Goal: Information Seeking & Learning: Learn about a topic

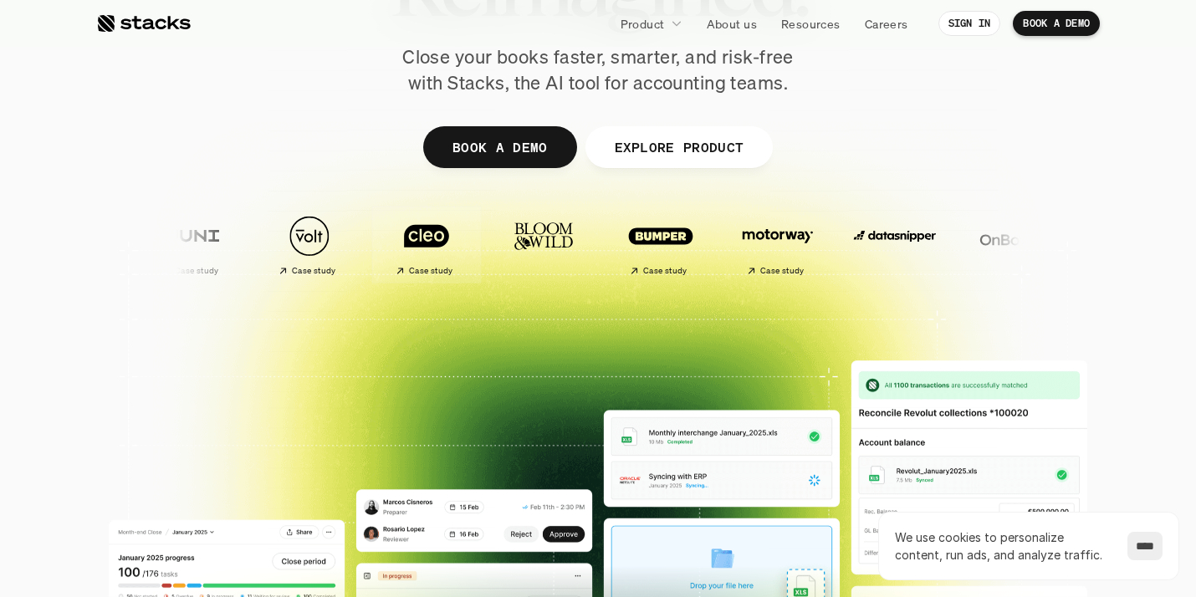
scroll to position [480, 0]
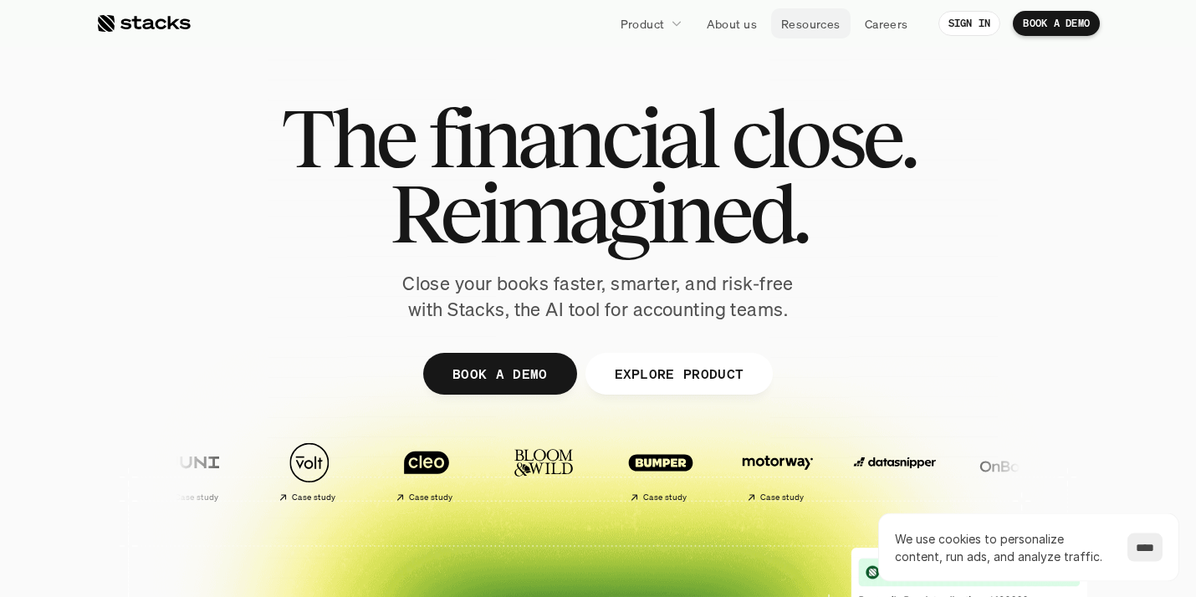
click at [807, 18] on p "Resources" at bounding box center [810, 24] width 59 height 18
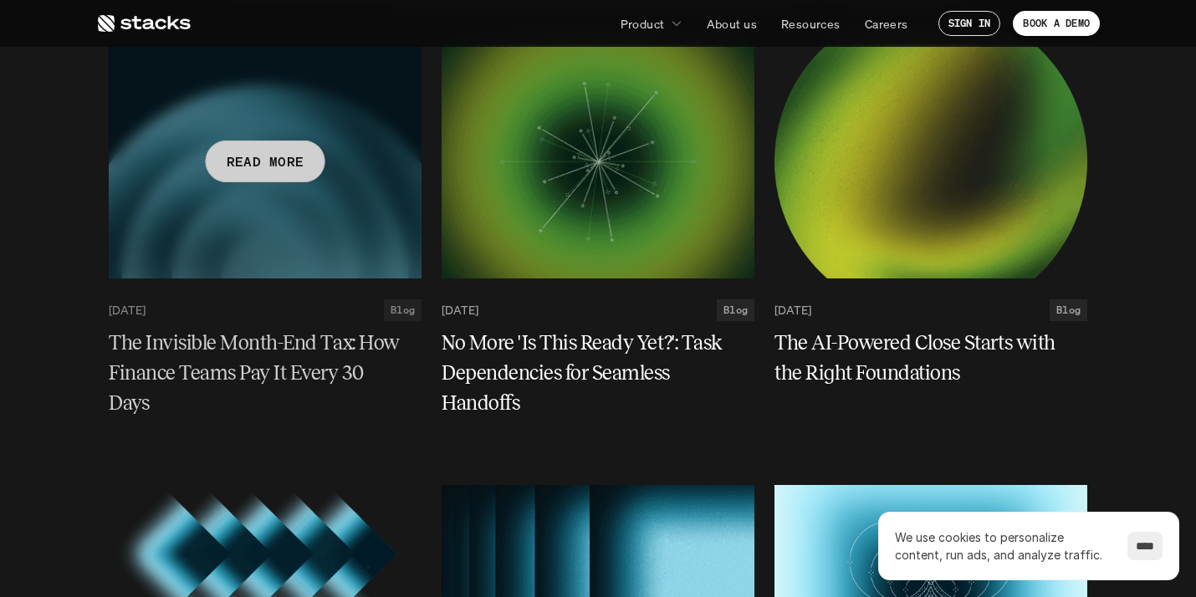
scroll to position [242, 0]
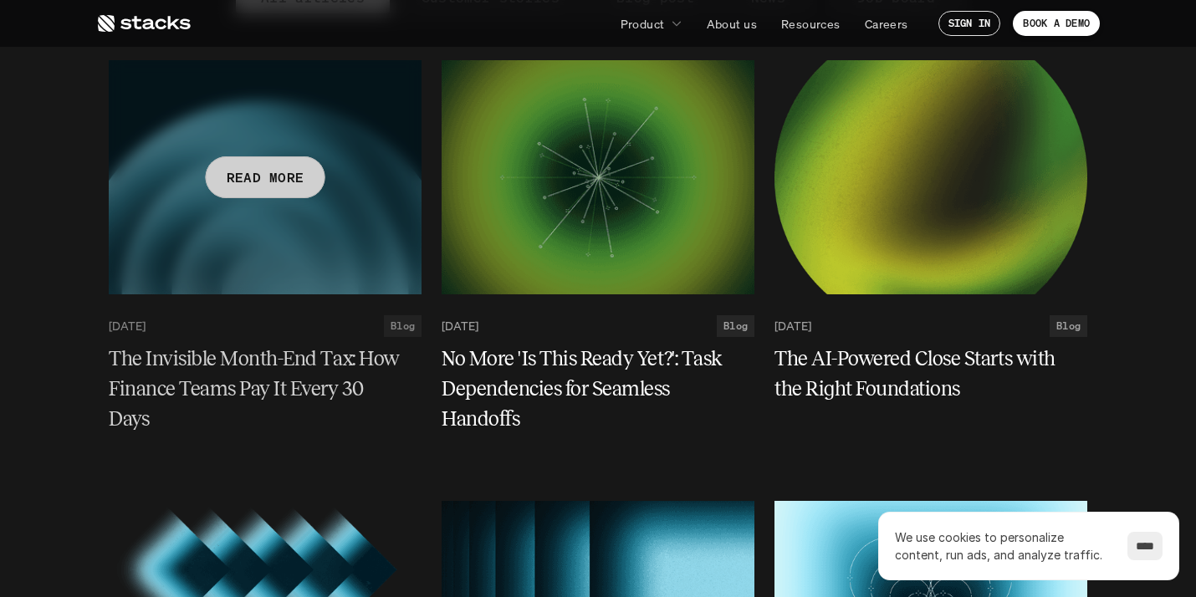
click at [325, 383] on h5 "The Invisible Month-End Tax: How Finance Teams Pay It Every 30 Days" at bounding box center [255, 389] width 293 height 90
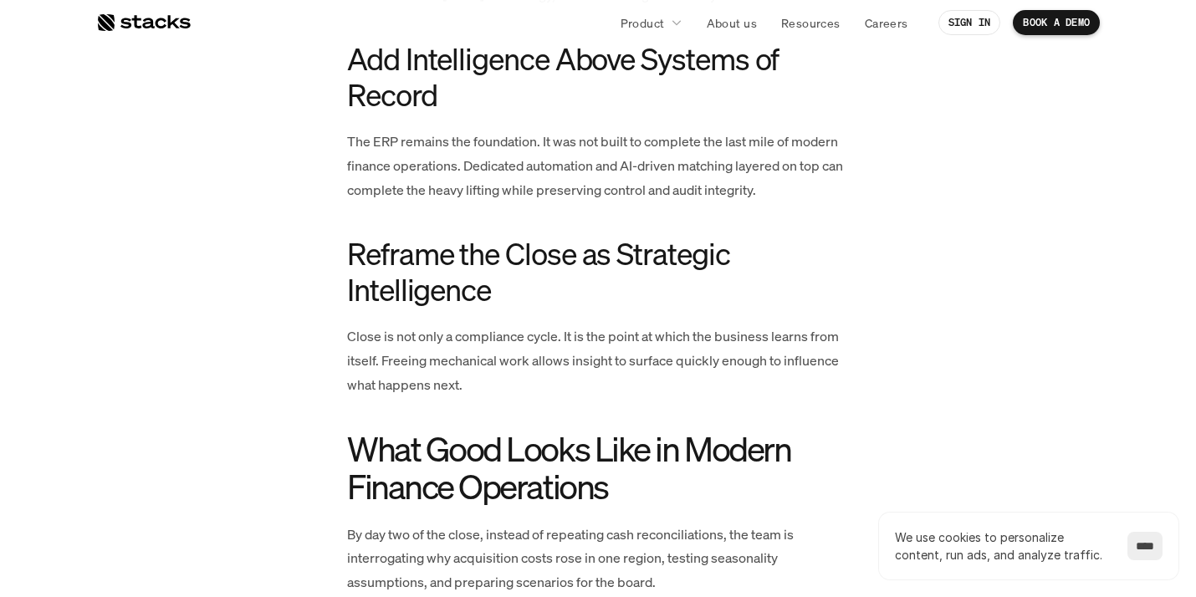
scroll to position [3316, 0]
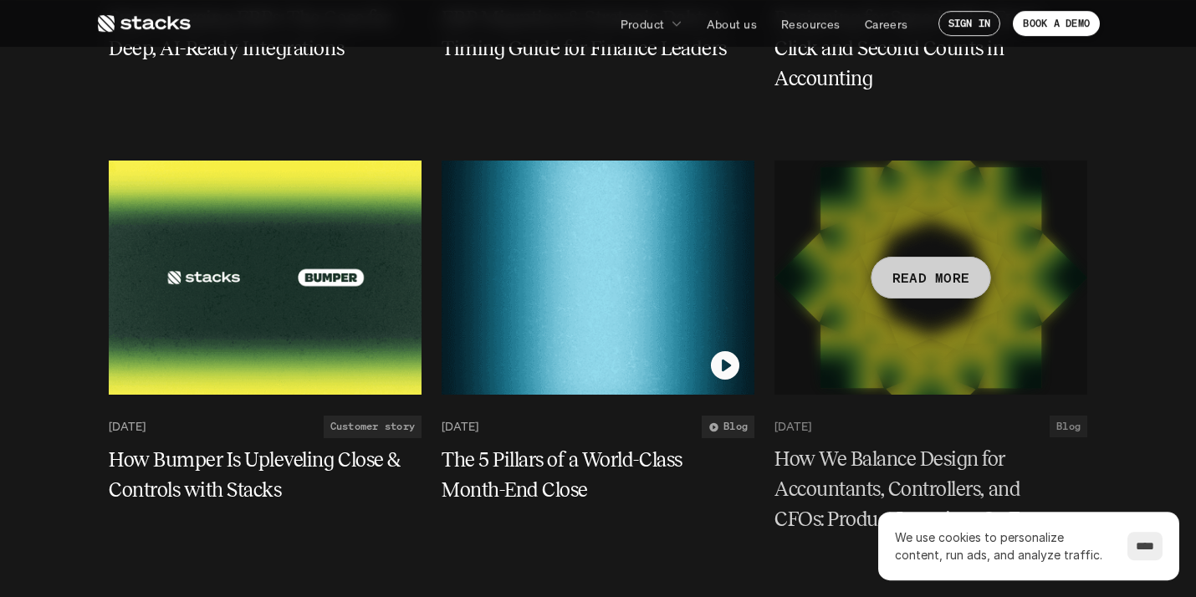
scroll to position [1100, 0]
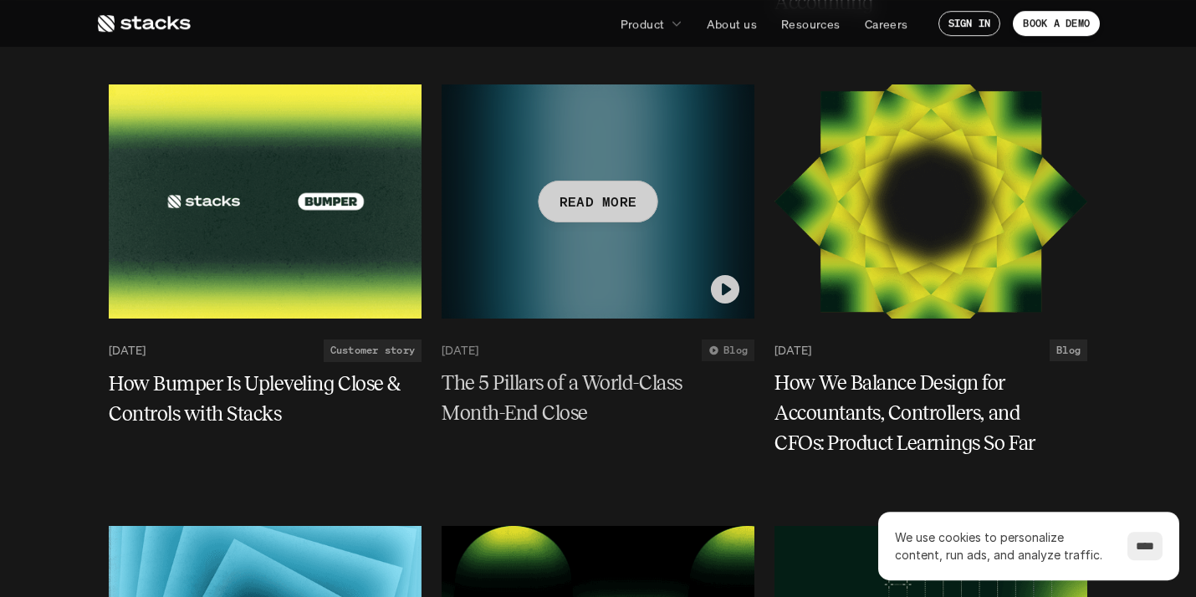
click at [605, 380] on h5 "The 5 Pillars of a World-Class Month-End Close" at bounding box center [587, 399] width 293 height 60
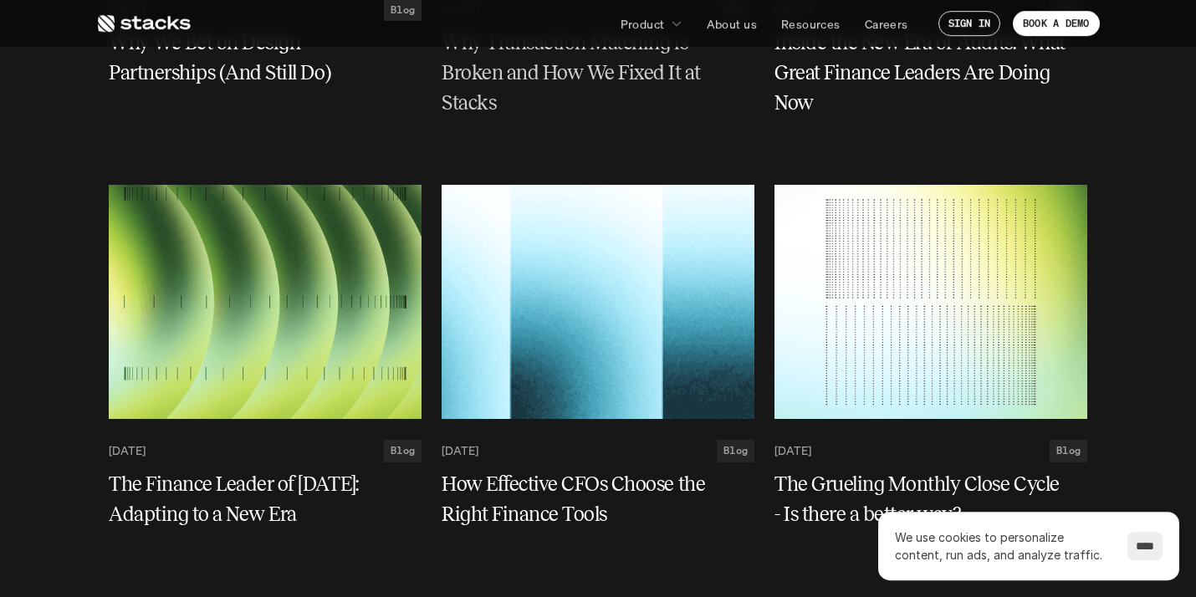
scroll to position [4229, 0]
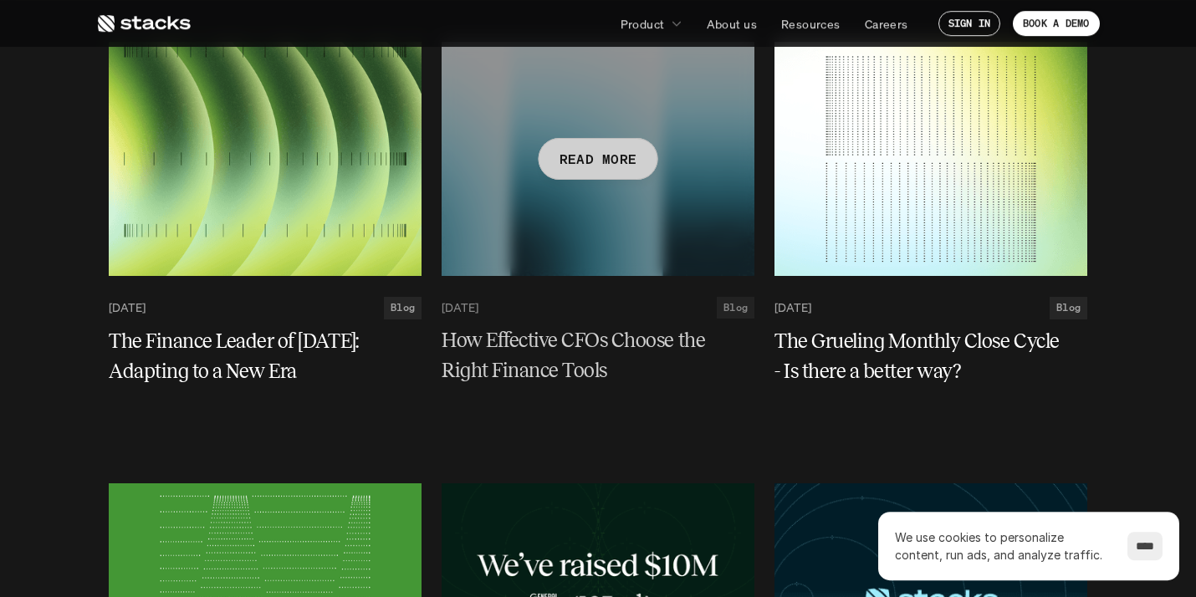
click at [581, 339] on h5 "How Effective CFOs Choose the Right Finance Tools" at bounding box center [587, 356] width 293 height 60
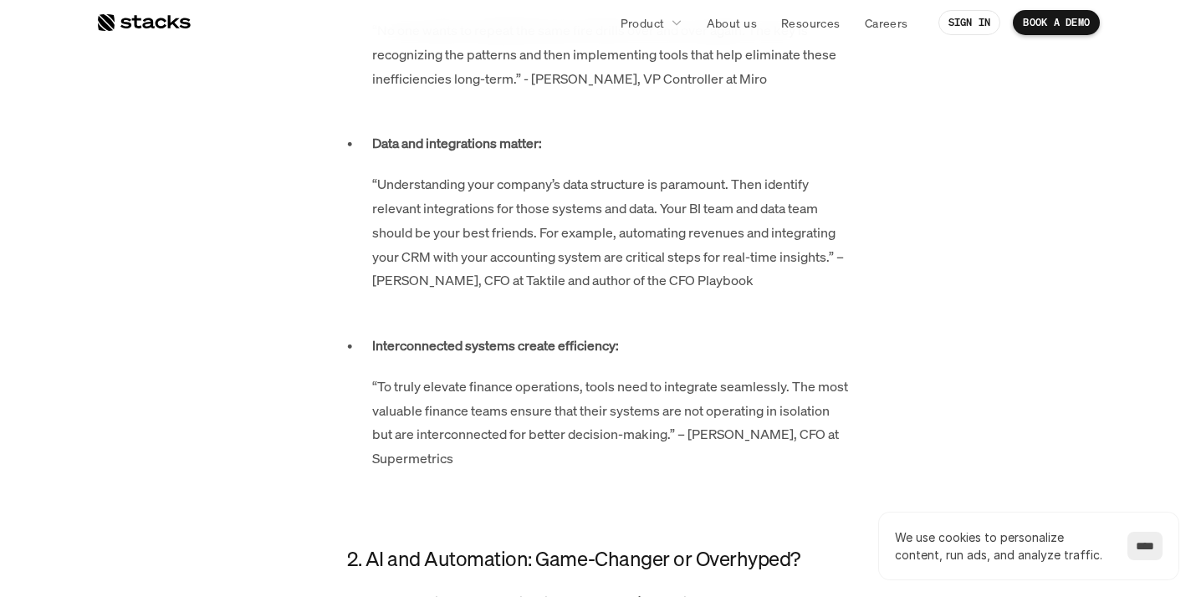
scroll to position [1236, 0]
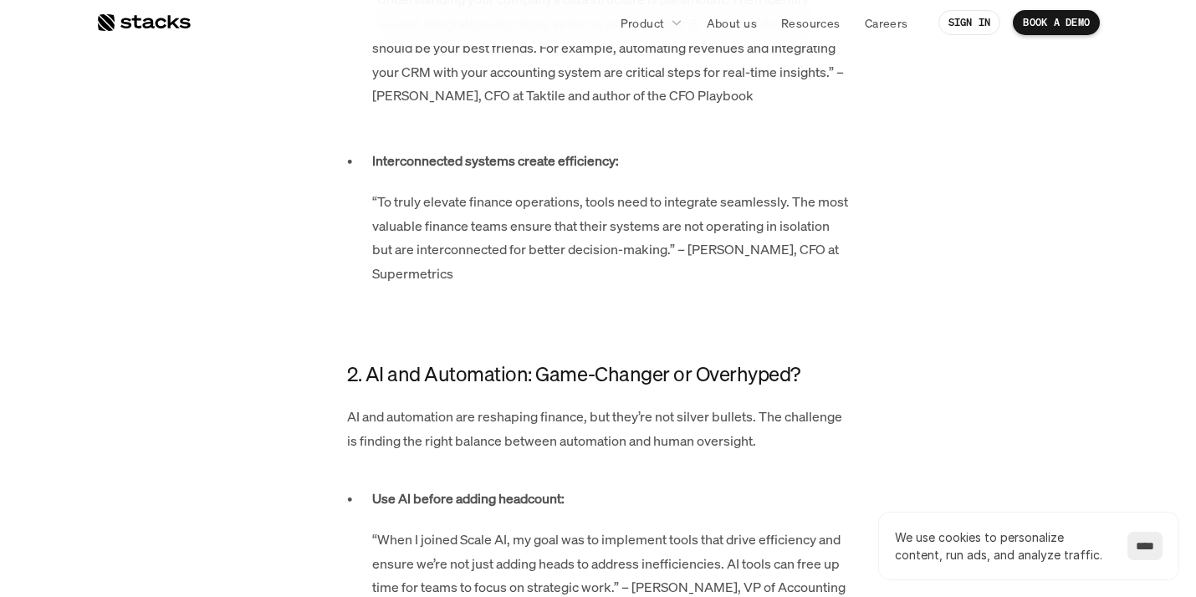
click at [191, 20] on div "Product About us Resources Careers" at bounding box center [554, 22] width 727 height 25
click at [172, 23] on div at bounding box center [143, 23] width 94 height 20
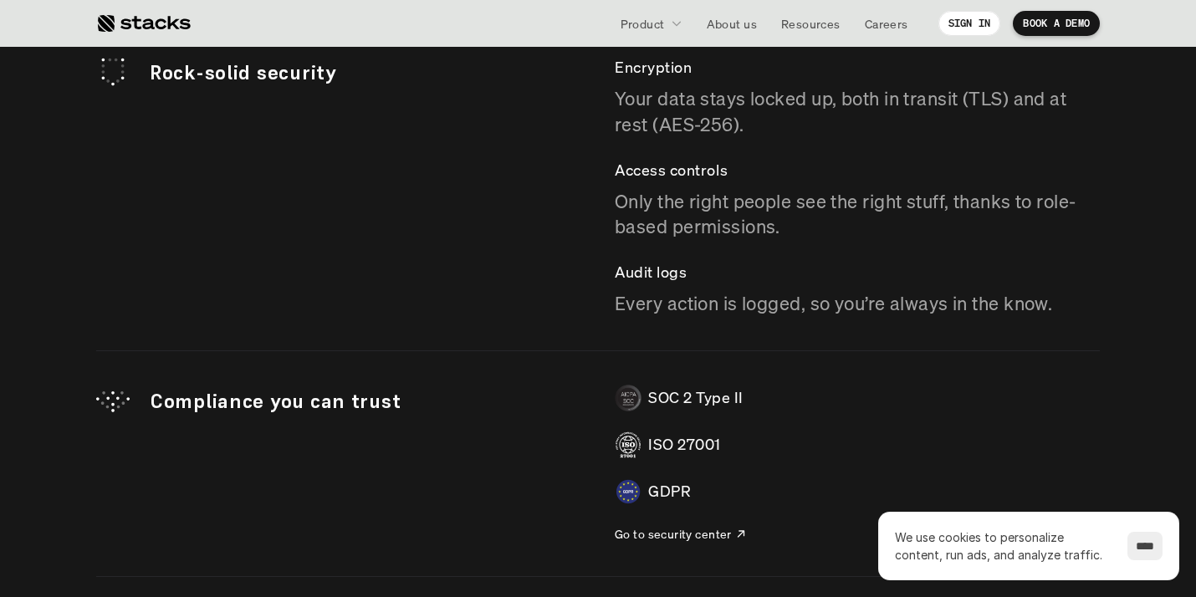
scroll to position [4820, 0]
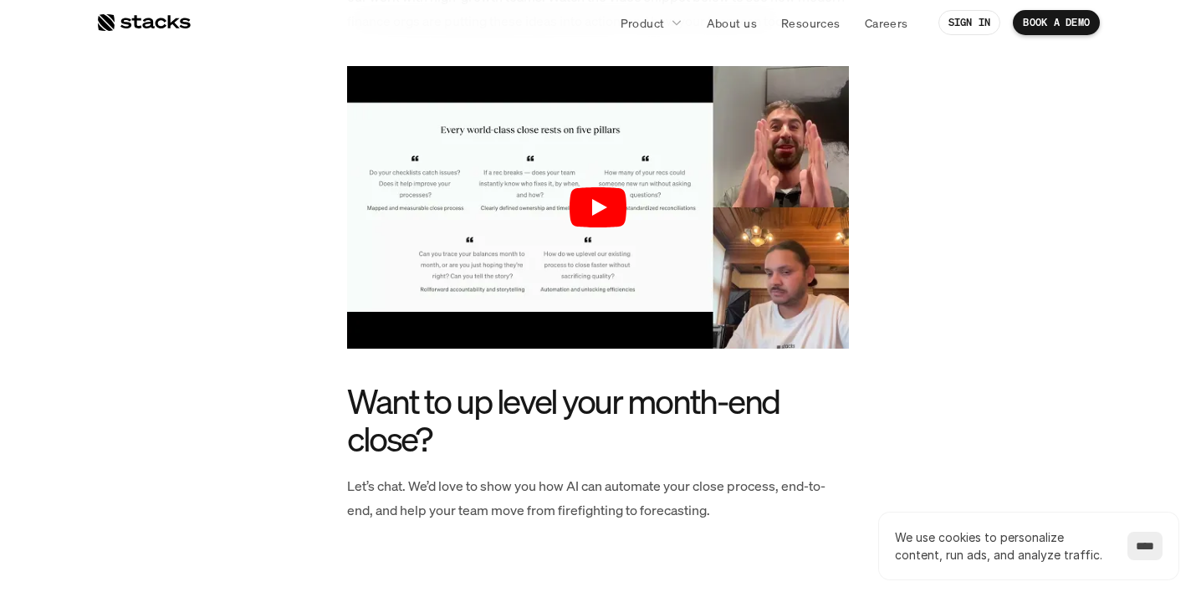
scroll to position [2748, 0]
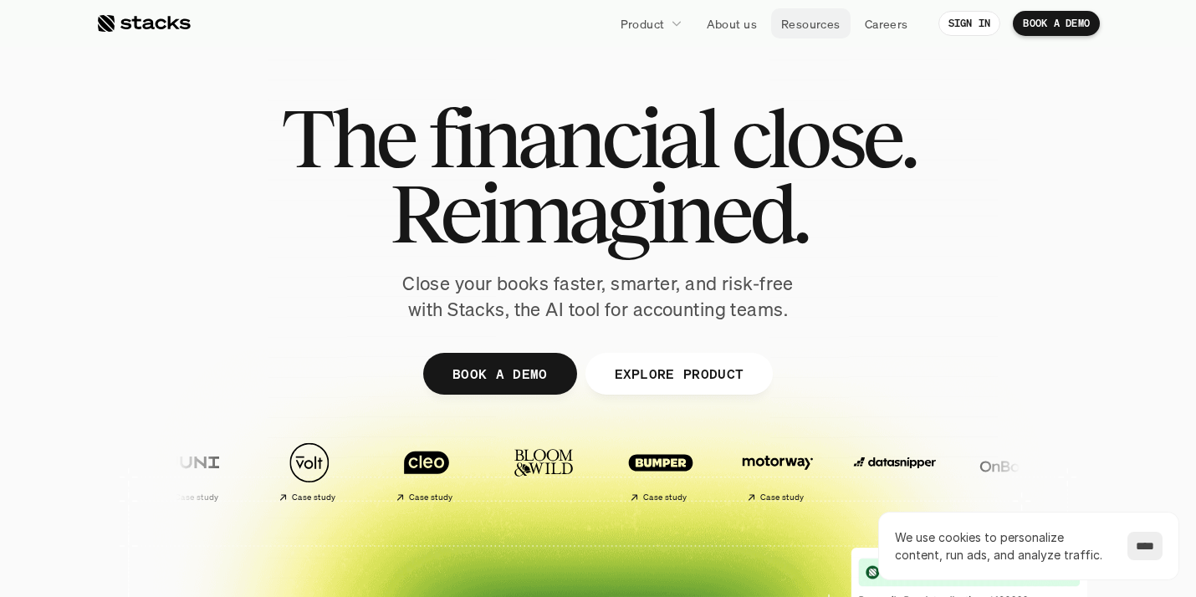
click at [802, 23] on p "Resources" at bounding box center [810, 24] width 59 height 18
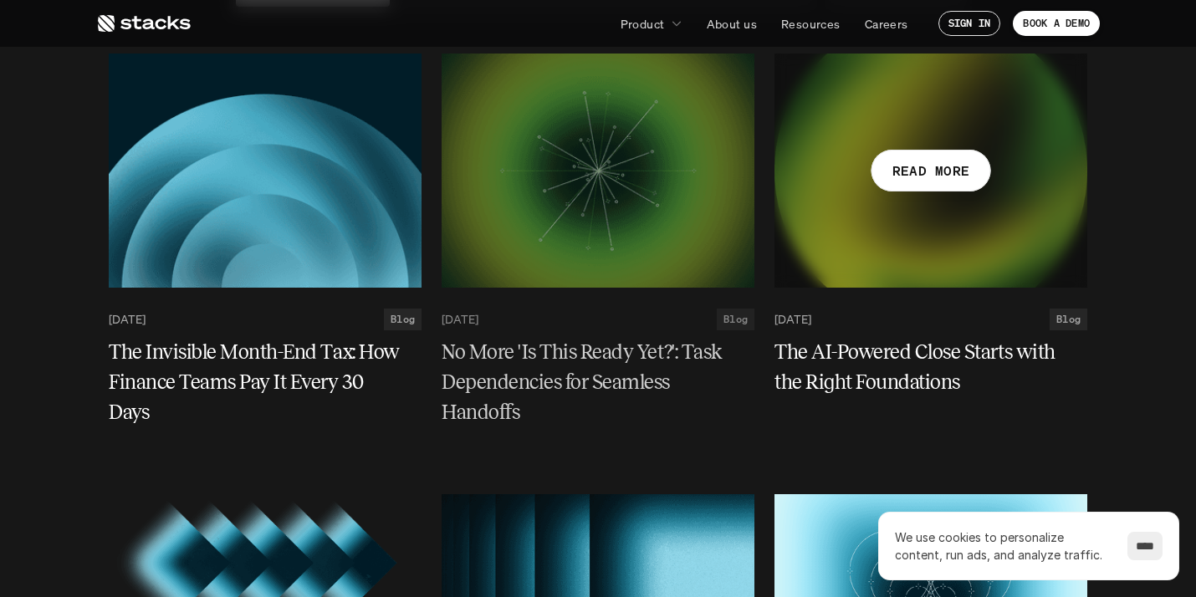
click at [976, 370] on h5 "The AI-Powered Close Starts with the Right Foundations" at bounding box center [920, 367] width 293 height 60
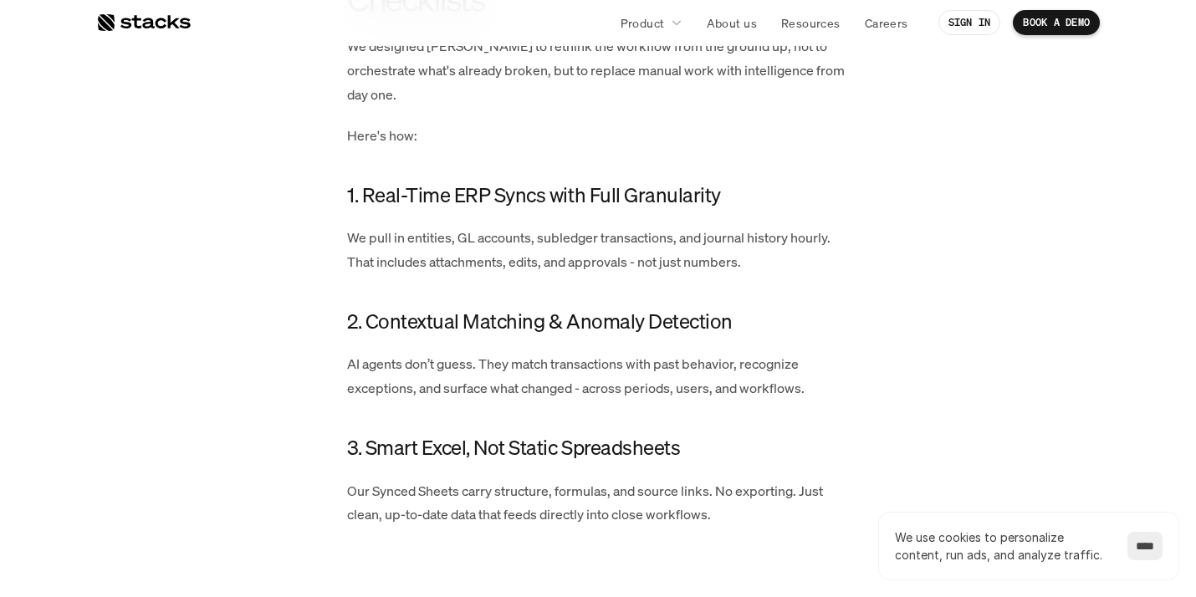
scroll to position [2245, 0]
